Goal: Transaction & Acquisition: Purchase product/service

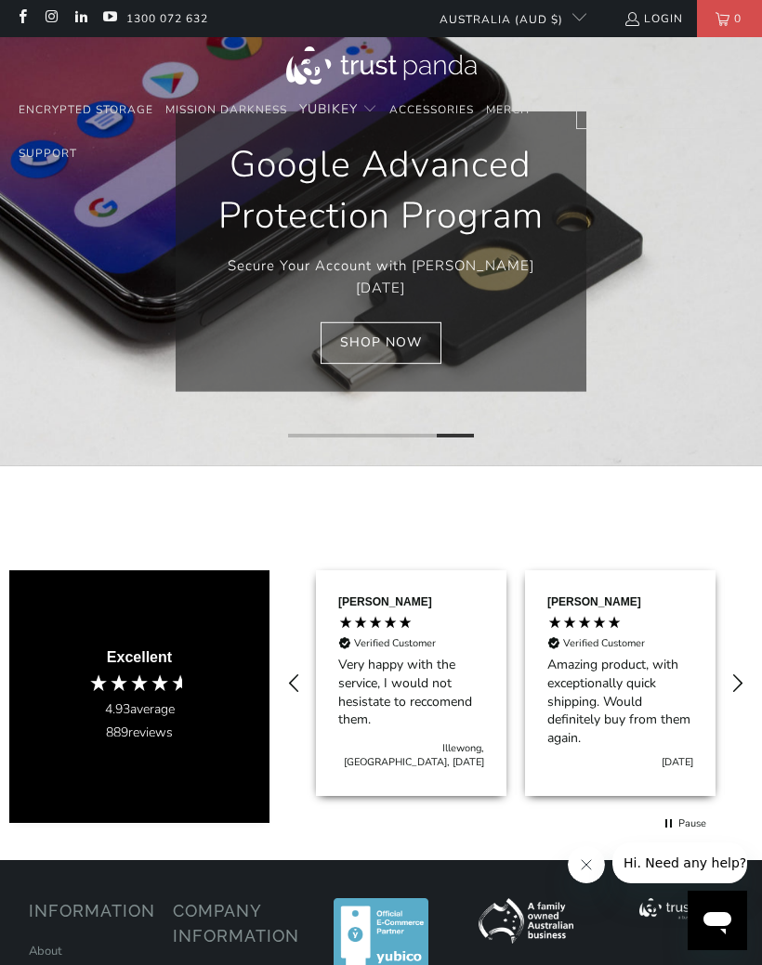
click at [420, 322] on link "Shop Now" at bounding box center [381, 343] width 121 height 42
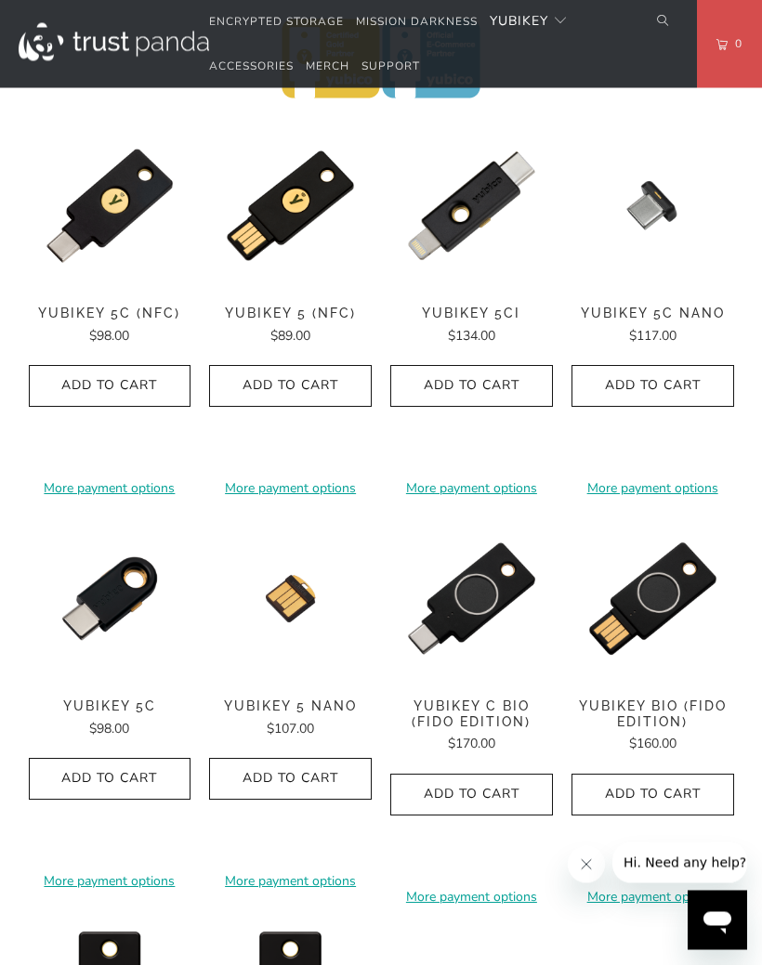
scroll to position [949, 0]
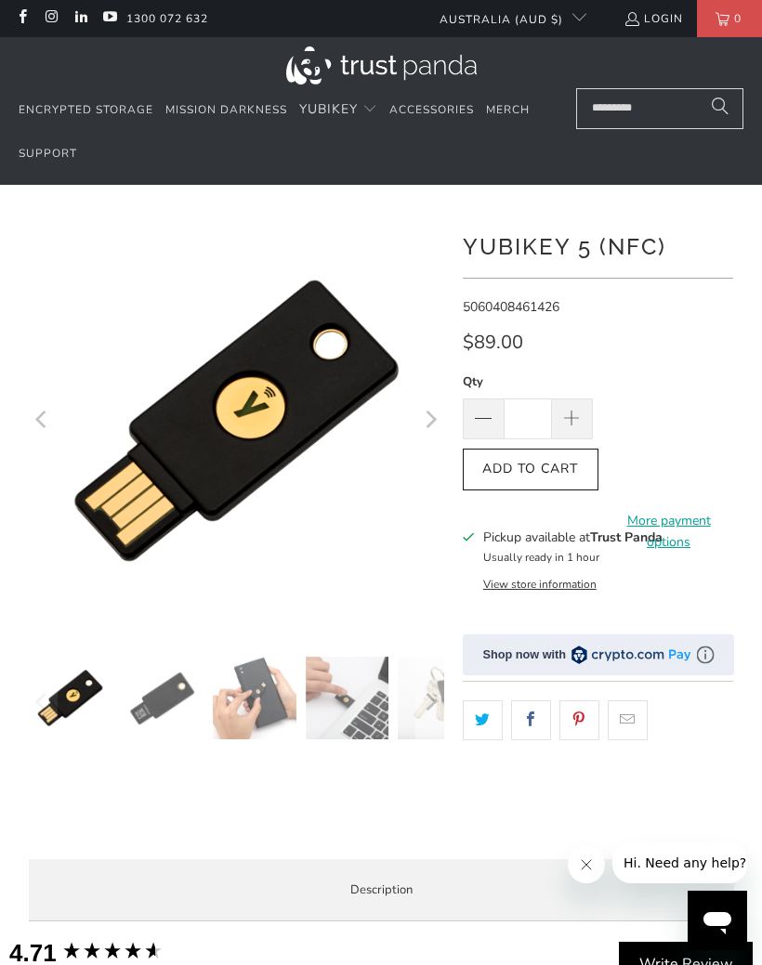
click at [654, 103] on input "Search..." at bounding box center [659, 108] width 167 height 41
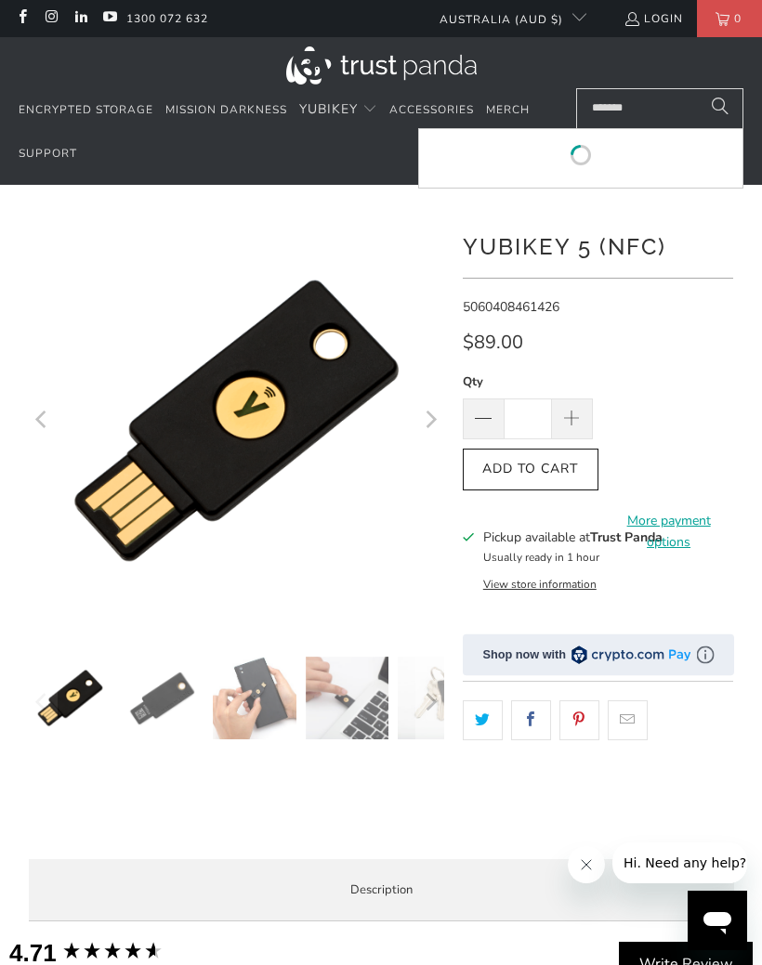
type input "*******"
click at [720, 108] on button "Search" at bounding box center [720, 108] width 46 height 41
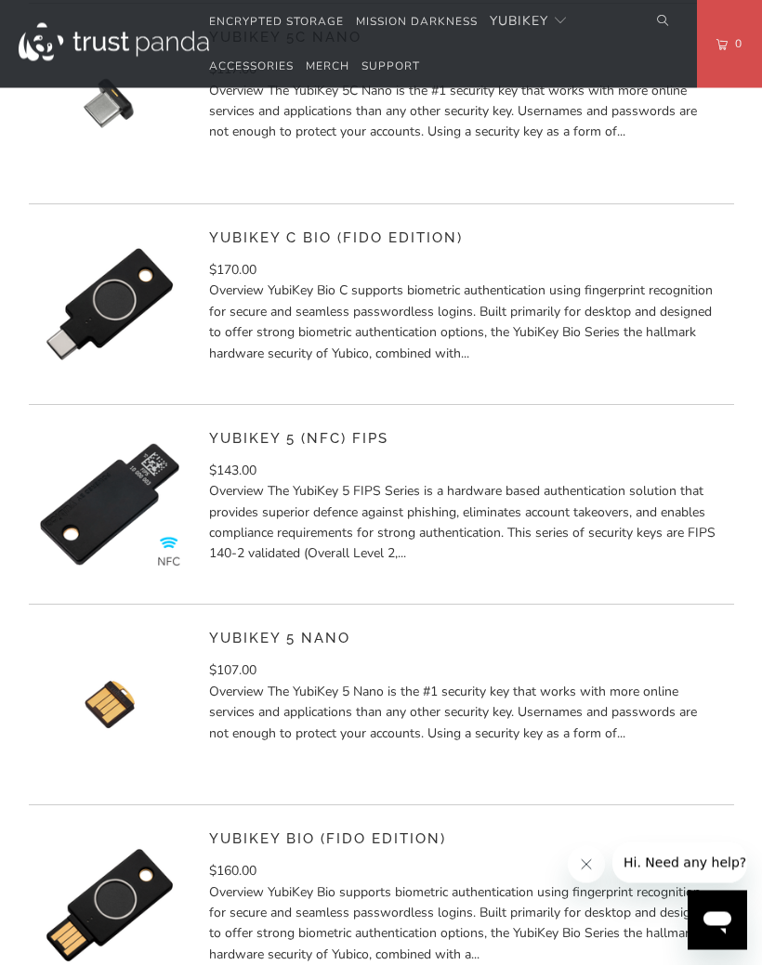
scroll to position [1304, 0]
